Goal: Task Accomplishment & Management: Complete application form

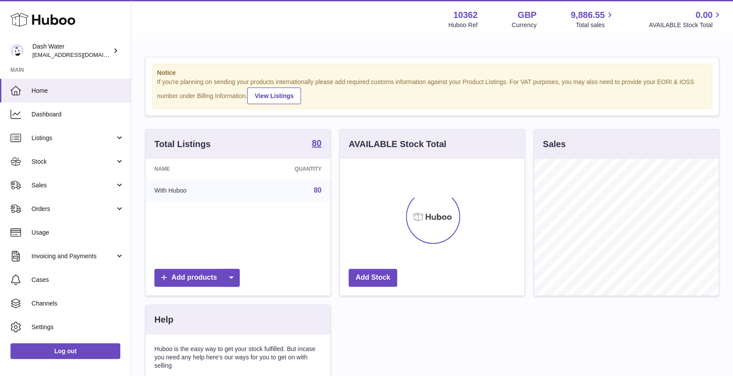
scroll to position [137, 185]
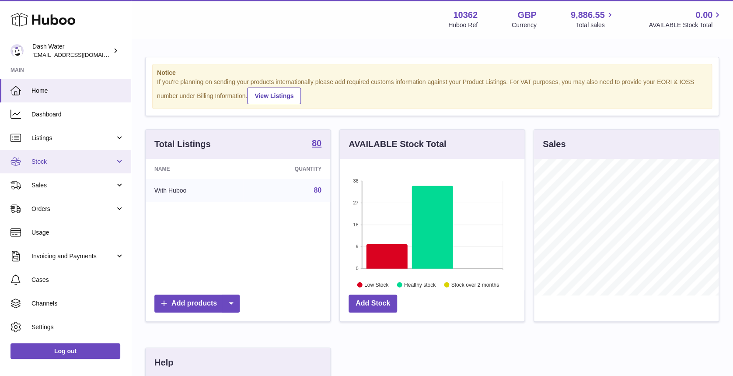
click at [35, 165] on link "Stock" at bounding box center [65, 162] width 131 height 24
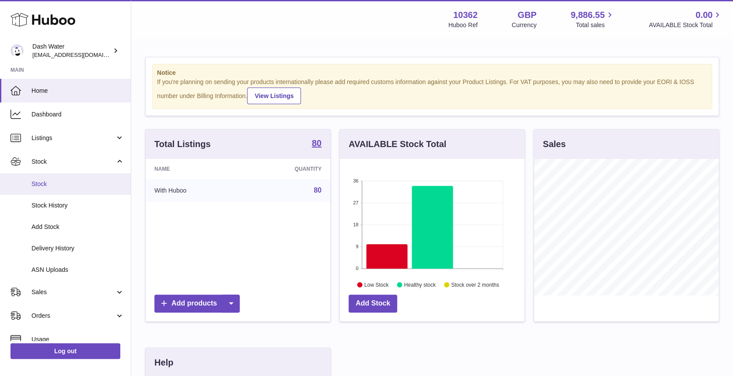
click at [57, 182] on span "Stock" at bounding box center [78, 184] width 93 height 8
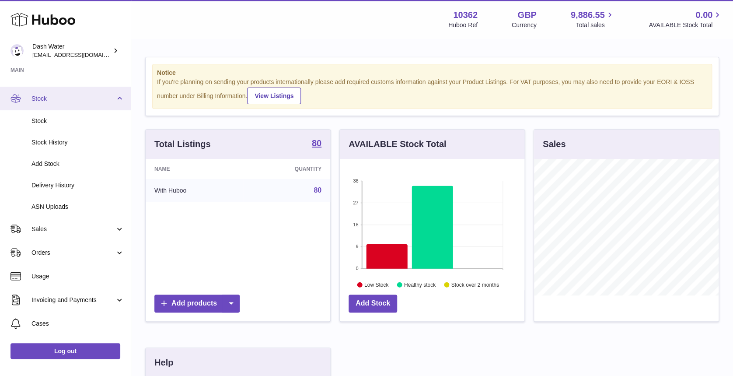
scroll to position [67, 0]
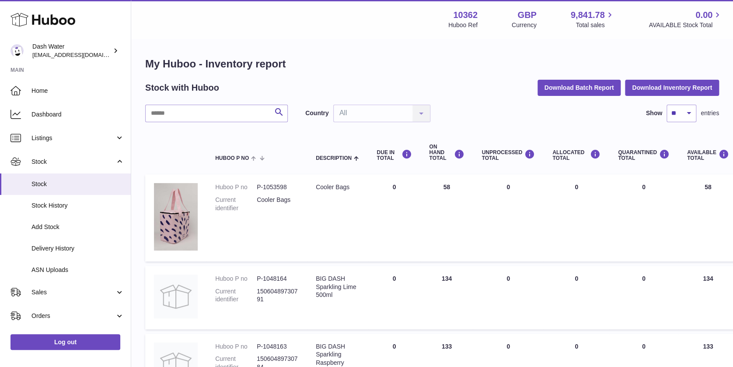
click at [45, 16] on icon at bounding box center [43, 20] width 65 height 18
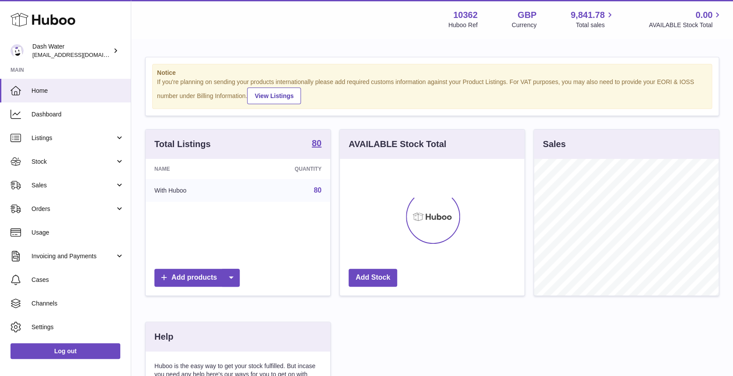
scroll to position [137, 185]
click at [116, 53] on icon at bounding box center [115, 50] width 9 height 9
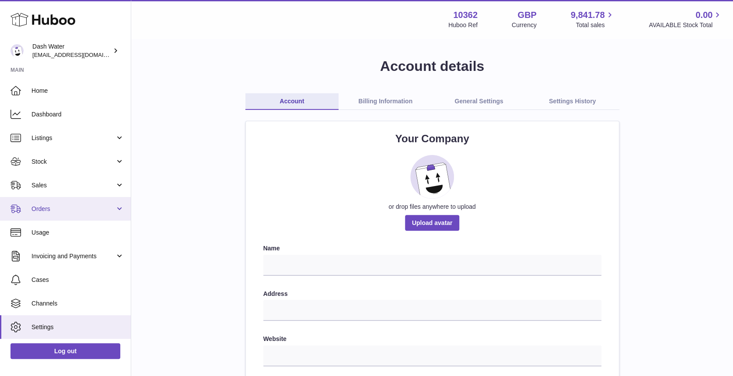
click at [112, 210] on span "Orders" at bounding box center [74, 209] width 84 height 8
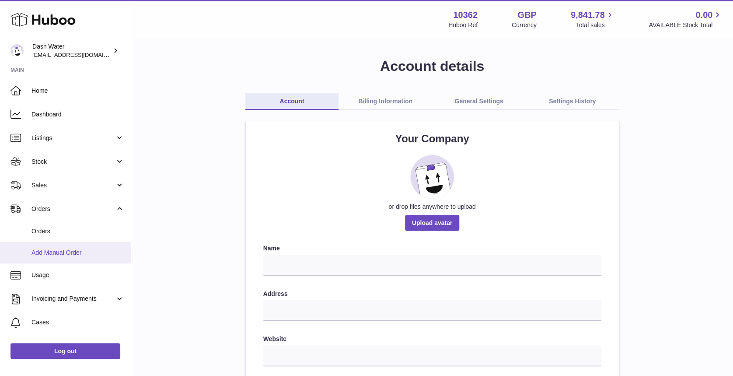
click at [84, 251] on span "Add Manual Order" at bounding box center [78, 253] width 93 height 8
click at [37, 250] on span "Add Manual Order" at bounding box center [78, 253] width 93 height 8
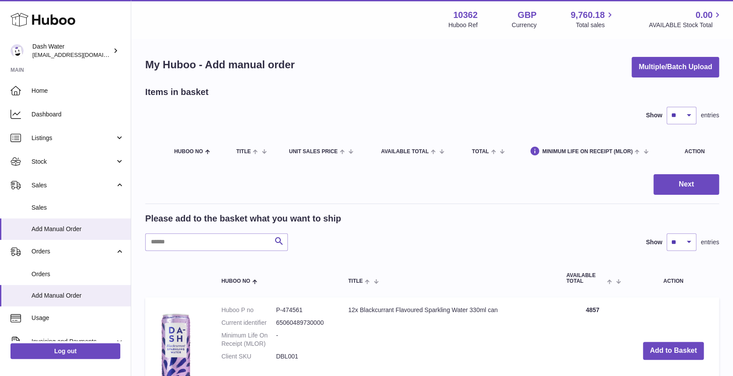
click at [308, 99] on div "Items in basket Show ** ** ** *** entries Huboo no Title Unit Sales Price AVAIL…" at bounding box center [432, 126] width 574 height 81
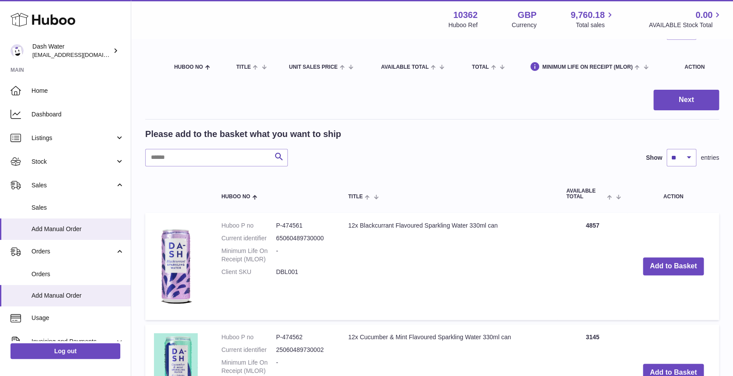
scroll to position [85, 0]
click at [670, 261] on button "Add to Basket" at bounding box center [673, 266] width 61 height 18
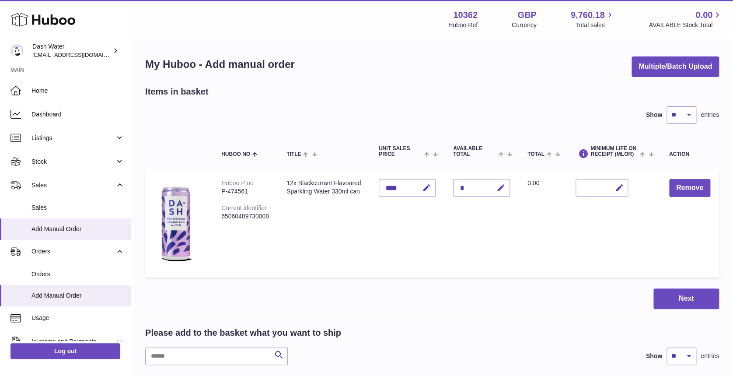
scroll to position [0, 0]
click at [649, 91] on div "Items in basket" at bounding box center [432, 92] width 574 height 12
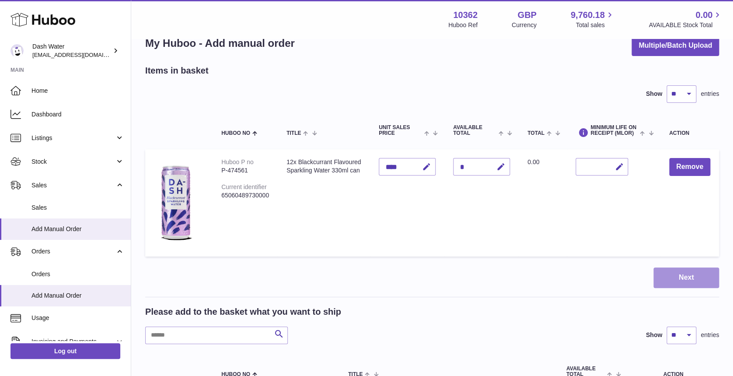
scroll to position [22, 0]
click at [669, 276] on button "Next" at bounding box center [687, 277] width 66 height 21
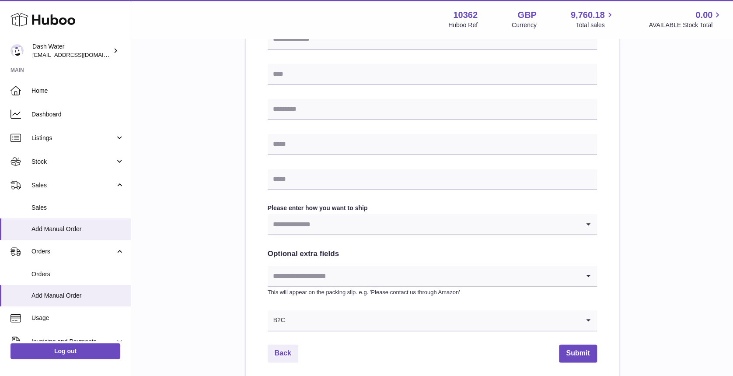
scroll to position [312, 0]
click at [441, 224] on input "Search for option" at bounding box center [424, 224] width 312 height 20
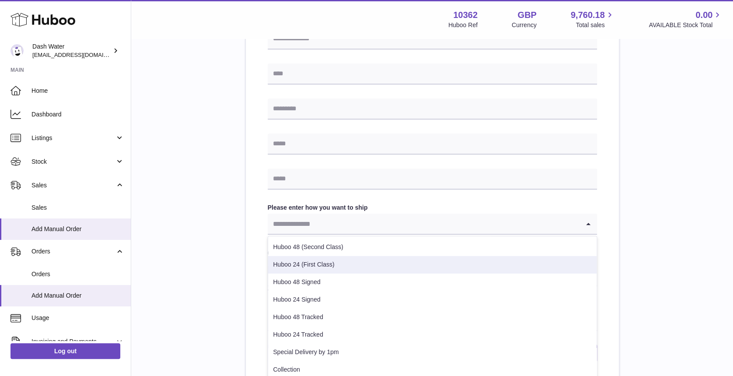
click at [682, 252] on div "Please enter where you want to ship the items [GEOGRAPHIC_DATA] [GEOGRAPHIC_DAT…" at bounding box center [432, 79] width 574 height 609
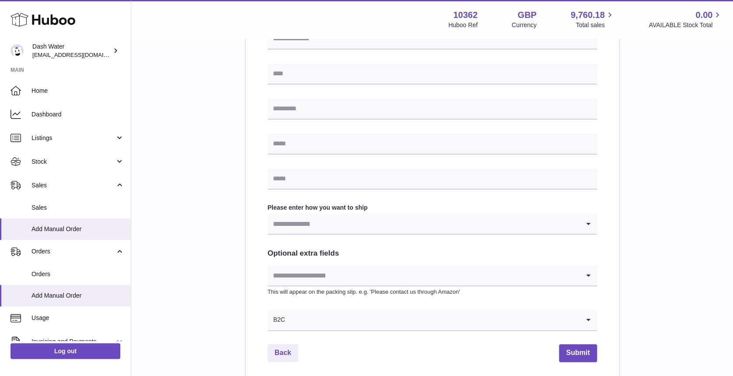
click at [337, 280] on input "Search for option" at bounding box center [424, 275] width 312 height 20
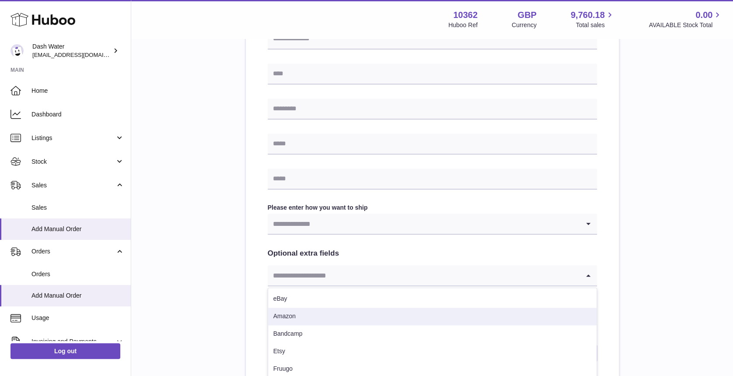
scroll to position [389, 0]
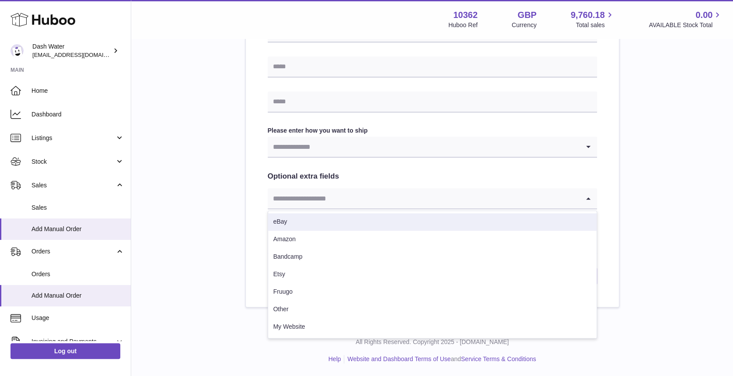
click at [312, 150] on input "Search for option" at bounding box center [424, 147] width 312 height 20
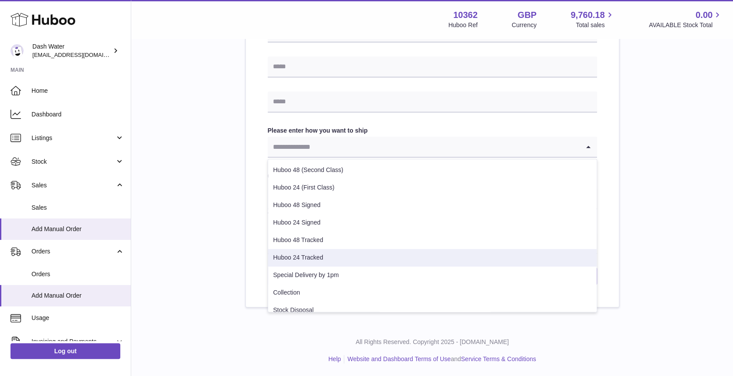
click at [203, 256] on div "Please enter where you want to ship the items [GEOGRAPHIC_DATA] [GEOGRAPHIC_DAT…" at bounding box center [432, 2] width 574 height 609
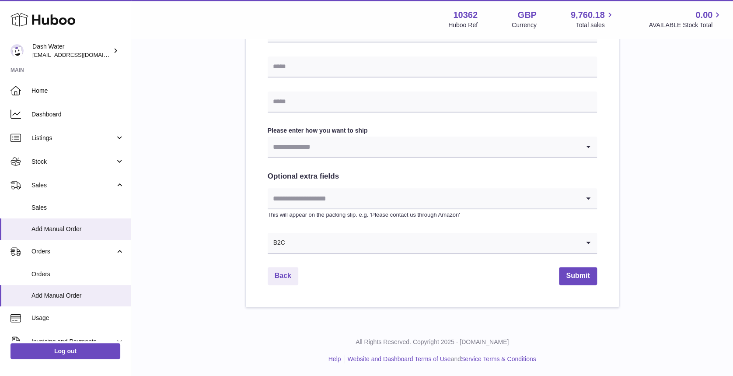
click at [697, 297] on div "Please enter where you want to ship the items [GEOGRAPHIC_DATA] [GEOGRAPHIC_DAT…" at bounding box center [432, 2] width 574 height 609
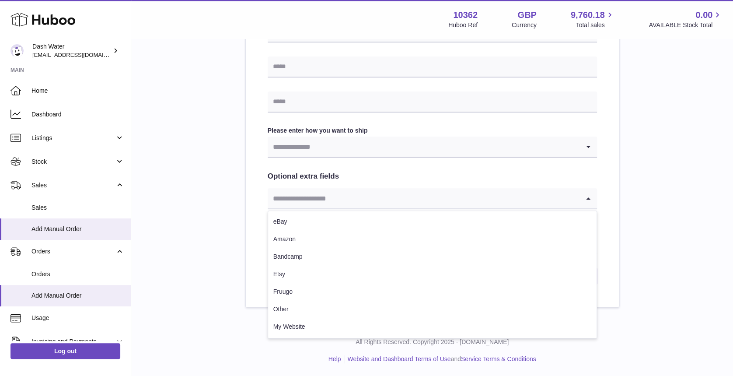
click at [310, 199] on input "Search for option" at bounding box center [424, 198] width 312 height 20
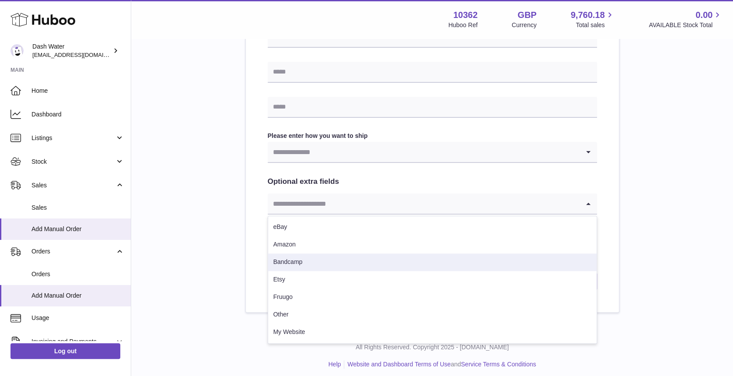
scroll to position [382, 0]
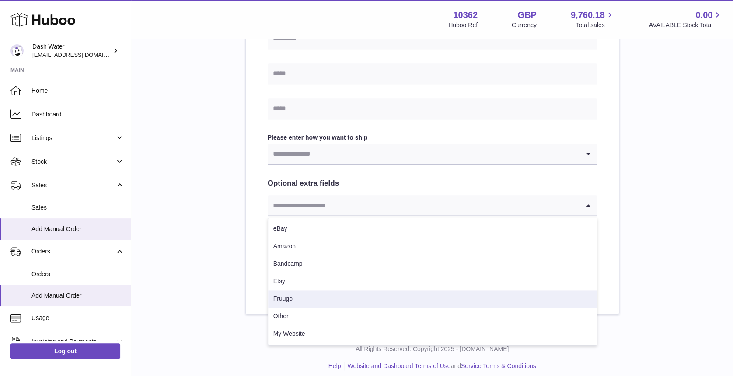
click at [231, 279] on div "Please enter where you want to ship the items [GEOGRAPHIC_DATA] [GEOGRAPHIC_DAT…" at bounding box center [432, 9] width 574 height 609
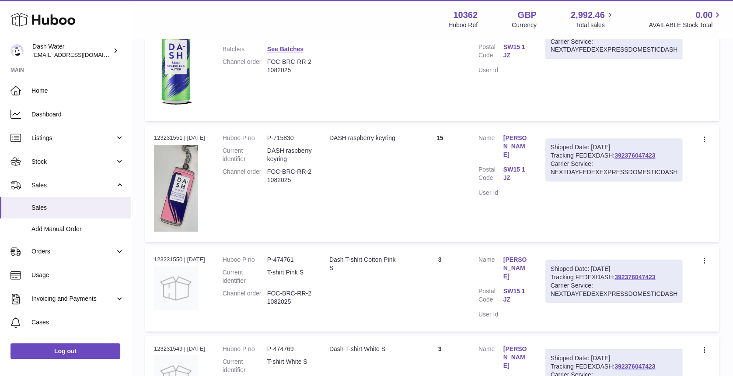
scroll to position [559, 0]
